Goal: Task Accomplishment & Management: Manage account settings

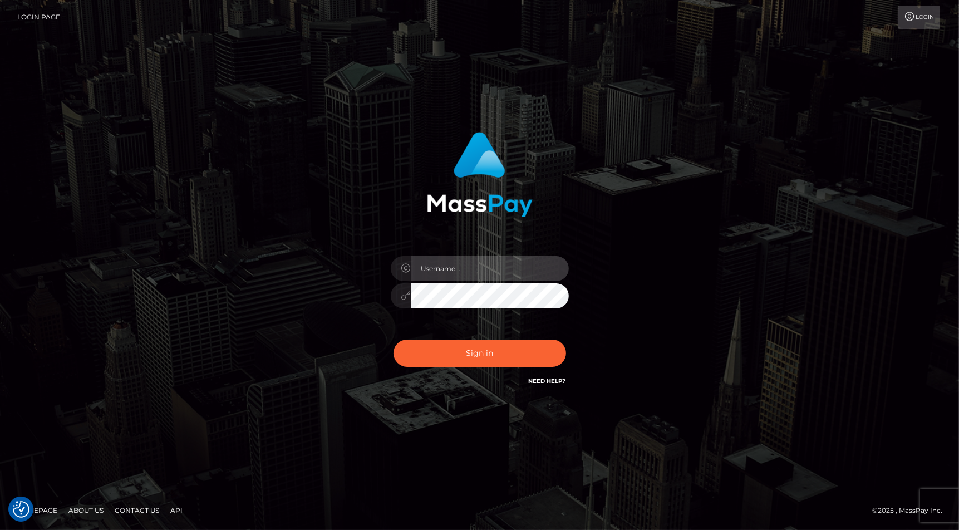
click at [465, 268] on input "text" at bounding box center [490, 268] width 158 height 25
click at [925, 332] on div "Sign in" at bounding box center [479, 265] width 959 height 450
click at [421, 276] on input "text" at bounding box center [490, 268] width 158 height 25
type input "christianc.xcite"
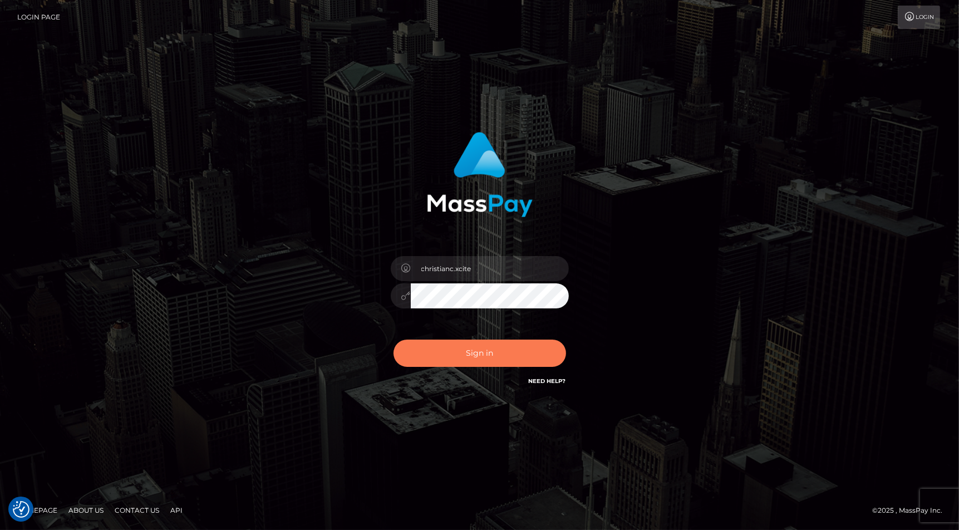
click at [512, 361] on button "Sign in" at bounding box center [479, 352] width 172 height 27
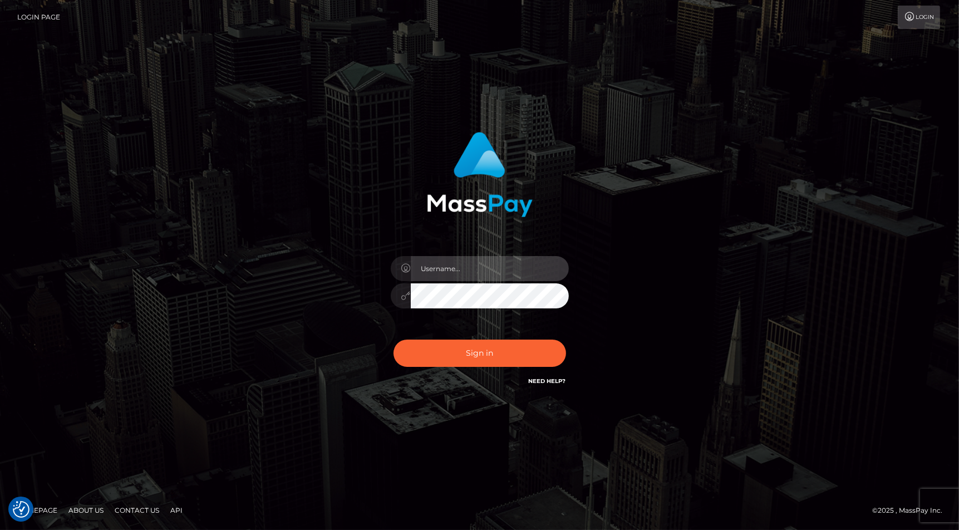
click at [437, 268] on input "text" at bounding box center [490, 268] width 158 height 25
type input "christianc.xcite"
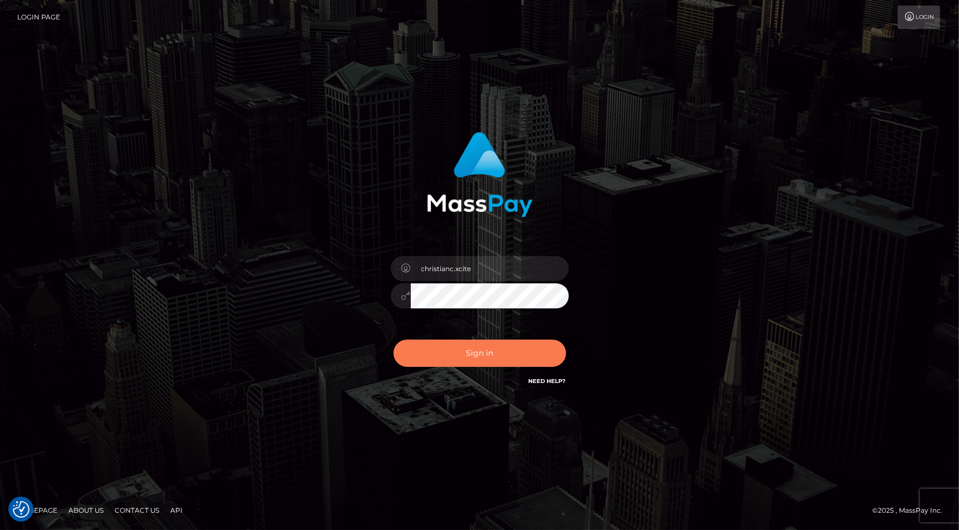
drag, startPoint x: 478, startPoint y: 347, endPoint x: 487, endPoint y: 372, distance: 26.8
click at [478, 348] on button "Sign in" at bounding box center [479, 352] width 172 height 27
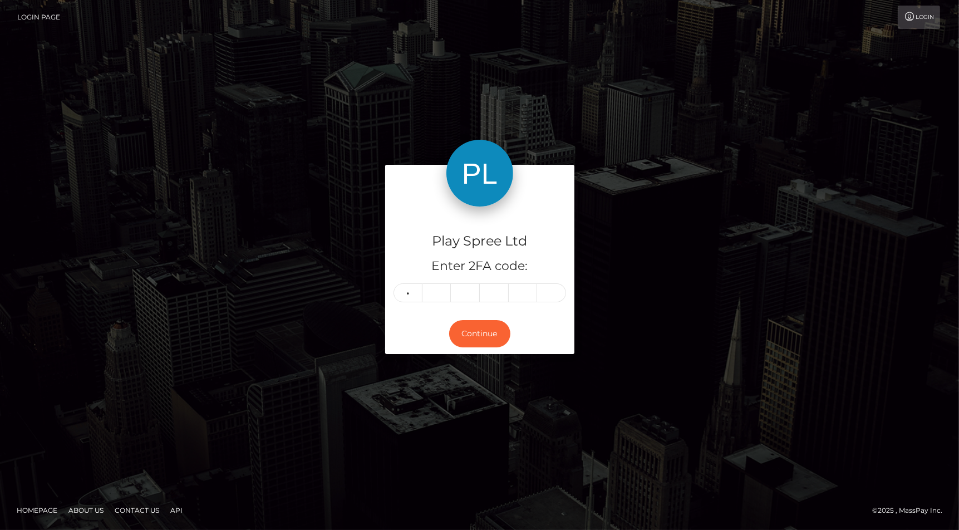
type input "1"
type input "2"
type input "5"
type input "8"
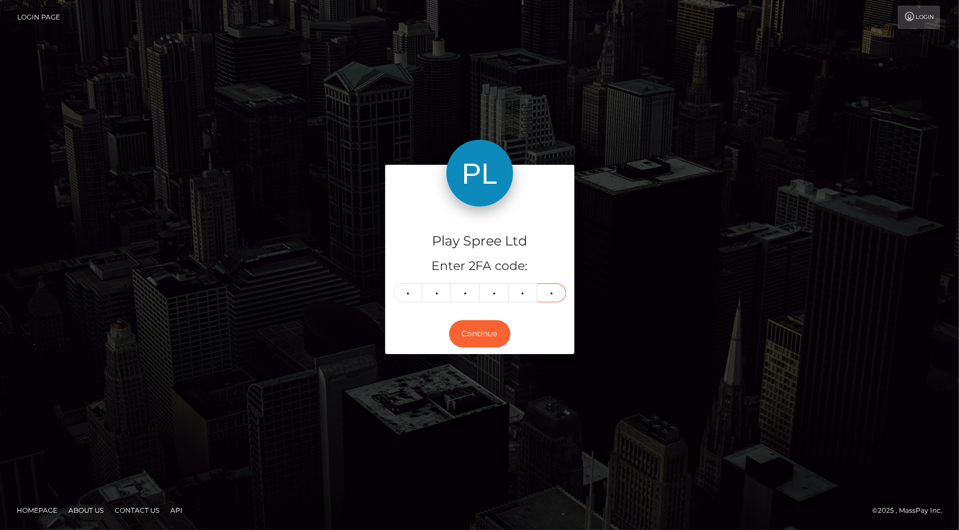
type input "2"
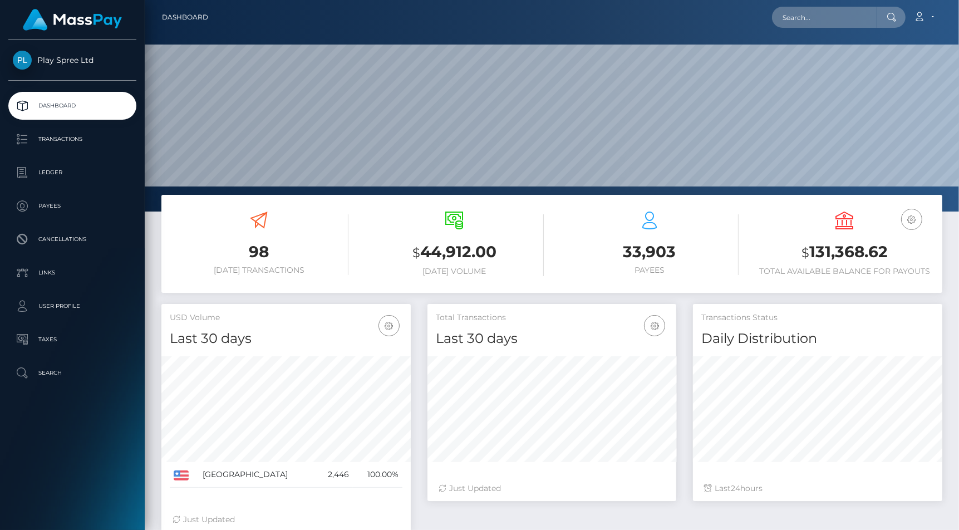
scroll to position [197, 249]
click at [906, 253] on h3 "$ 131,368.62" at bounding box center [844, 252] width 179 height 23
click at [852, 254] on h3 "$ 131,368.62" at bounding box center [844, 252] width 179 height 23
click at [852, 253] on h3 "$ 131,368.62" at bounding box center [844, 252] width 179 height 23
copy h3 "131,368.62"
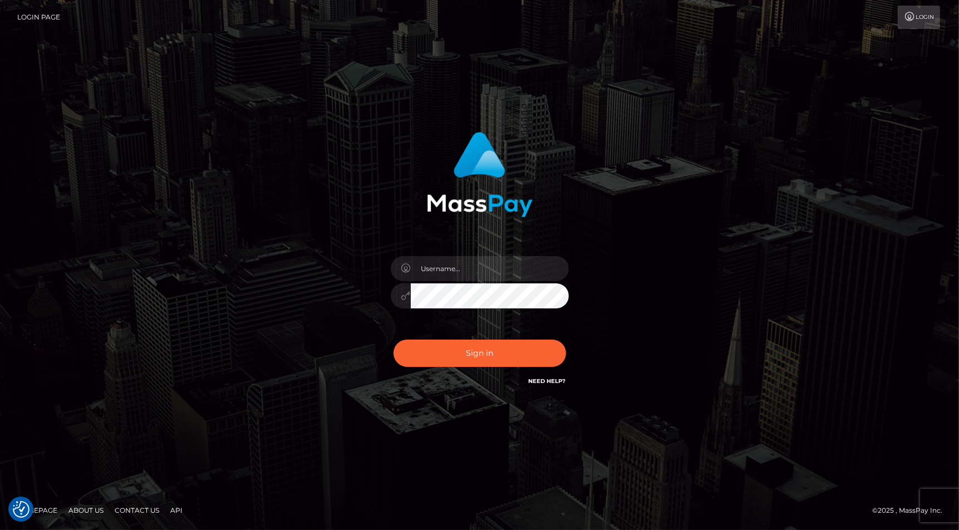
click at [823, 196] on div "Sign in" at bounding box center [479, 265] width 959 height 450
